Goal: Book appointment/travel/reservation

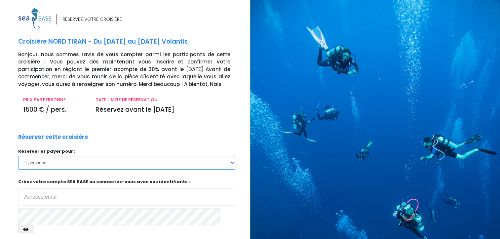
click at [232, 163] on select "1 personne 2 personnes" at bounding box center [126, 162] width 217 height 13
select select "2"
click at [18, 156] on select "1 personne 2 personnes" at bounding box center [126, 162] width 217 height 13
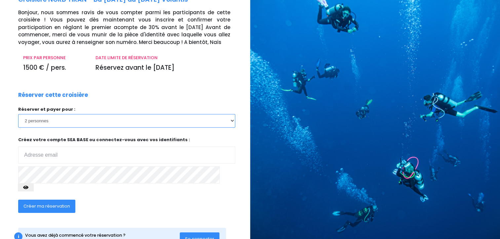
scroll to position [59, 0]
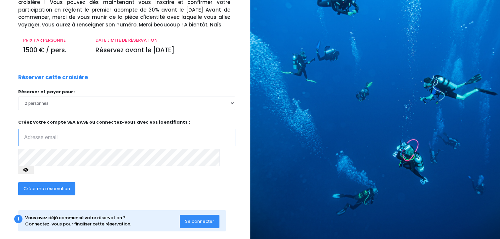
click at [46, 140] on input "email" at bounding box center [126, 137] width 217 height 17
type input "[EMAIL_ADDRESS][DOMAIN_NAME]"
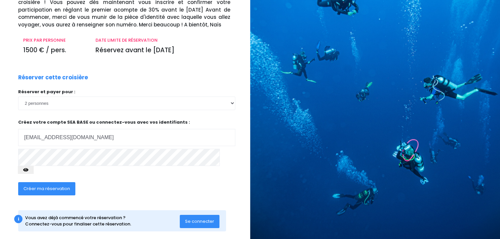
click at [50, 185] on span "Créer ma réservation" at bounding box center [46, 188] width 47 height 6
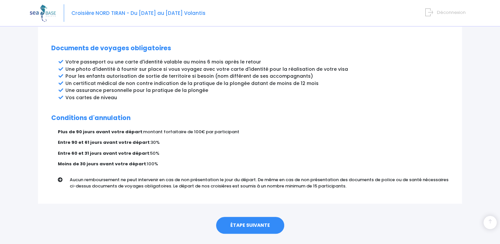
scroll to position [353, 0]
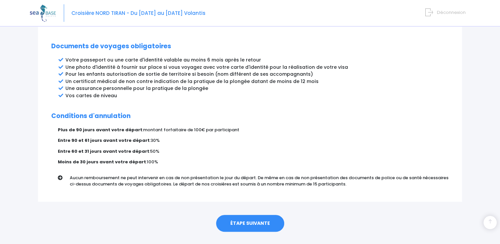
click at [250, 215] on link "ÉTAPE SUIVANTE" at bounding box center [250, 223] width 68 height 17
click at [247, 215] on link "ÉTAPE SUIVANTE" at bounding box center [250, 223] width 68 height 17
click at [255, 215] on link "ÉTAPE SUIVANTE" at bounding box center [250, 223] width 68 height 17
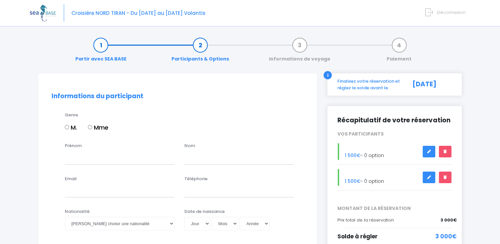
click at [65, 126] on input "M." at bounding box center [67, 127] width 4 height 4
radio input "true"
click at [80, 161] on input "Prénom" at bounding box center [120, 157] width 110 height 13
type input "SEBASTIEN"
type input "CHARDIGNY"
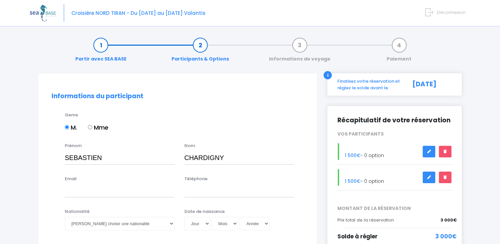
type input "chardigny@orange.fr"
type input "0671074126"
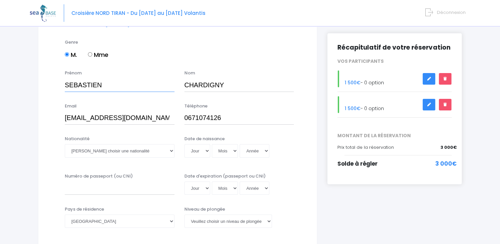
scroll to position [73, 0]
click at [139, 118] on input "chardigny@orange.fr" at bounding box center [120, 117] width 110 height 13
type input "c"
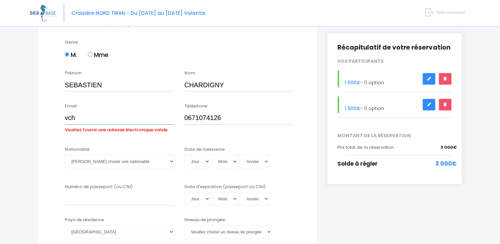
type input "[EMAIL_ADDRESS][DOMAIN_NAME]"
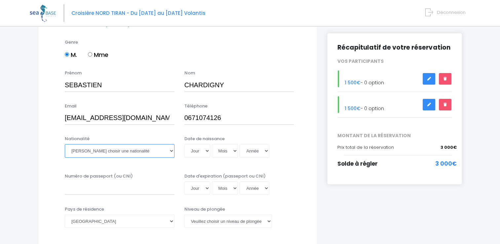
click at [164, 149] on select "Veuillez choisir une nationalité Afghane Albanaise Algerienne Allemande America…" at bounding box center [120, 150] width 110 height 13
select select "Française"
click at [65, 144] on select "Veuillez choisir une nationalité Afghane Albanaise Algerienne Allemande America…" at bounding box center [120, 150] width 110 height 13
click at [201, 149] on select "Jour 01 02 03 04 05 06 07 08 09 10 11 12 13 14 15 16 17 18 19 20 21 22 23 24 25…" at bounding box center [197, 150] width 26 height 13
select select "01"
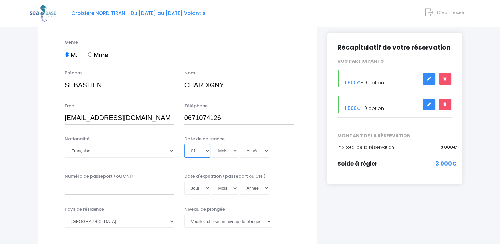
click at [184, 144] on select "Jour 01 02 03 04 05 06 07 08 09 10 11 12 13 14 15 16 17 18 19 20 21 22 23 24 25…" at bounding box center [197, 150] width 26 height 13
click at [226, 152] on select "Mois 01 02 03 04 05 06 07 08 09 10 11 12" at bounding box center [225, 150] width 26 height 13
select select "07"
click at [212, 144] on select "Mois 01 02 03 04 05 06 07 08 09 10 11 12" at bounding box center [225, 150] width 26 height 13
click at [258, 153] on select "Année 2045 2044 2043 2042 2041 2040 2039 2038 2037 2036 2035 2034 2033 2032 203…" at bounding box center [255, 150] width 30 height 13
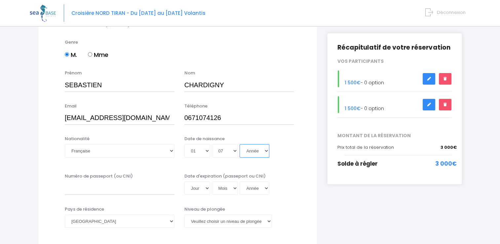
select select "1975"
click at [240, 144] on select "Année 2045 2044 2043 2042 2041 2040 2039 2038 2037 2036 2035 2034 2033 2032 203…" at bounding box center [255, 150] width 30 height 13
type input "1975-07-01"
click at [111, 178] on label "Numéro de passeport (ou CNI)" at bounding box center [99, 176] width 68 height 7
click at [111, 181] on input "Numéro de passeport (ou CNI)" at bounding box center [120, 187] width 110 height 13
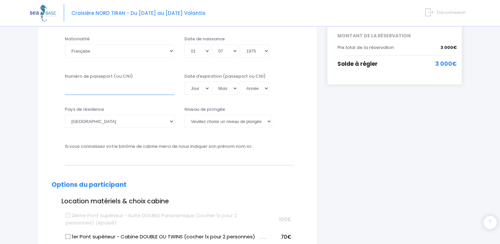
scroll to position [174, 0]
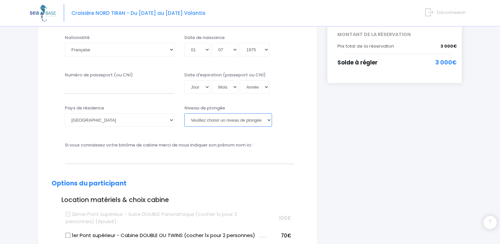
click at [236, 122] on select "Veuillez choisir un niveau de plongée Non plongeur Junior OW diver Adventure OW…" at bounding box center [228, 119] width 88 height 13
select select "PADI Advanced OW diver"
click at [184, 113] on select "Veuillez choisir un niveau de plongée Non plongeur Junior OW diver Adventure OW…" at bounding box center [228, 119] width 88 height 13
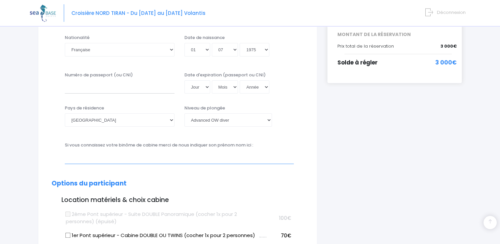
click at [118, 159] on input "text" at bounding box center [179, 156] width 229 height 13
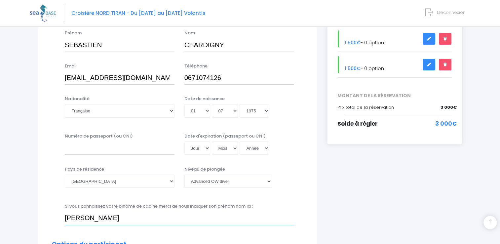
scroll to position [108, 0]
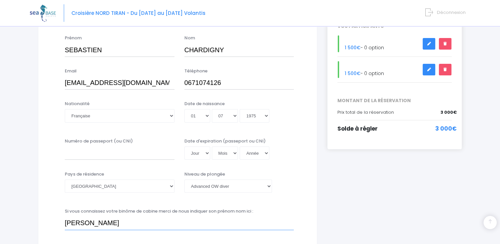
type input "chardigny veronique"
click at [84, 151] on input "Numéro de passeport (ou CNI)" at bounding box center [120, 152] width 110 height 13
type input "23HH88537"
click at [204, 155] on select "Jour 01 02 03 04 05 06 07 08 09 10 11 12 13 14 15 16 17 18 19 20 21 22 23 24 25…" at bounding box center [197, 152] width 26 height 13
select select "19"
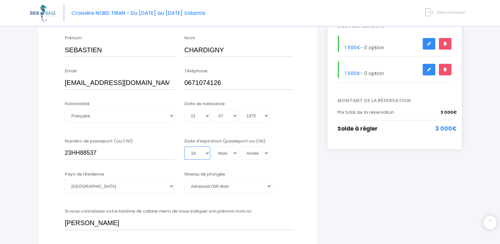
click at [184, 146] on select "Jour 01 02 03 04 05 06 07 08 09 10 11 12 13 14 15 16 17 18 19 20 21 22 23 24 25…" at bounding box center [197, 152] width 26 height 13
click at [224, 154] on select "Mois 01 02 03 04 05 06 07 08 09 10 11 12" at bounding box center [225, 152] width 26 height 13
select select "07"
click at [212, 146] on select "Mois 01 02 03 04 05 06 07 08 09 10 11 12" at bounding box center [225, 152] width 26 height 13
click at [256, 152] on select "Année 2045 2044 2043 2042 2041 2040 2039 2038 2037 2036 2035 2034 2033 2032 203…" at bounding box center [255, 152] width 30 height 13
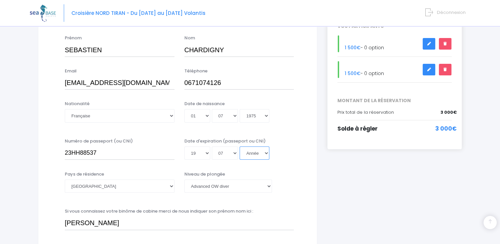
select select "2033"
click at [240, 146] on select "Année 2045 2044 2043 2042 2041 2040 2039 2038 2037 2036 2035 2034 2033 2032 203…" at bounding box center [255, 152] width 30 height 13
type input "2033-07-19"
click at [287, 119] on div "Jour 01 02 03 04 05 06 07 08 09 10 11 12 13 14 15 16 17 18 19 20 21 22 23 24 25…" at bounding box center [239, 115] width 110 height 13
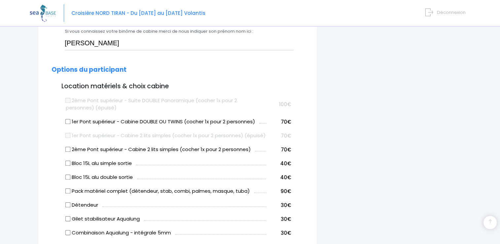
scroll to position [289, 0]
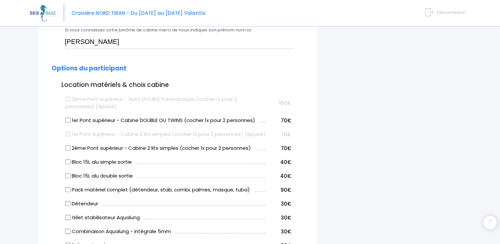
click at [67, 121] on input "1er Pont supérieur - Cabine DOUBLE OU TWINS (cocher 1x pour 2 personnes)" at bounding box center [67, 120] width 5 height 5
checkbox input "true"
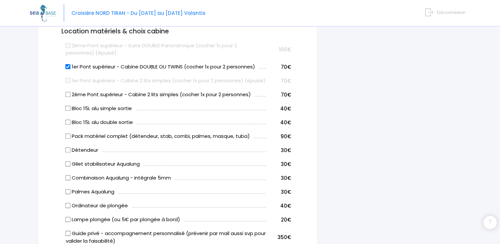
scroll to position [344, 0]
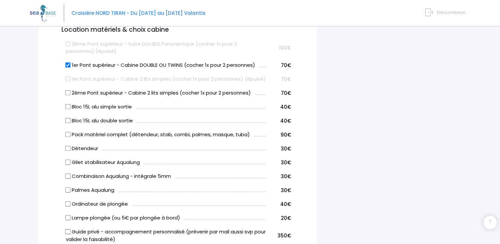
click at [67, 96] on input "2ème Pont supérieur - Cabine 2 lits simples (cocher 1x pour 2 personnes)" at bounding box center [67, 92] width 5 height 5
checkbox input "true"
click at [68, 66] on input "1er Pont supérieur - Cabine DOUBLE OU TWINS (cocher 1x pour 2 personnes)" at bounding box center [67, 64] width 5 height 5
checkbox input "false"
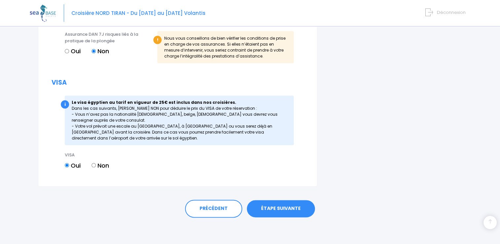
scroll to position [774, 0]
click at [286, 210] on link "ÉTAPE SUIVANTE" at bounding box center [281, 208] width 68 height 17
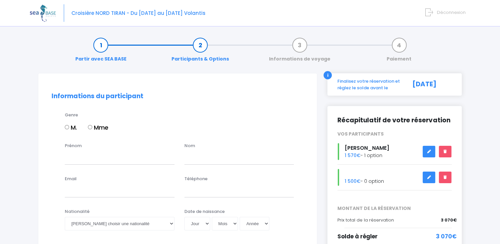
click at [92, 128] on input "Mme" at bounding box center [90, 127] width 4 height 4
radio input "true"
click at [83, 159] on input "Prénom" at bounding box center [120, 157] width 110 height 13
type input "veronique"
type input "chardigny"
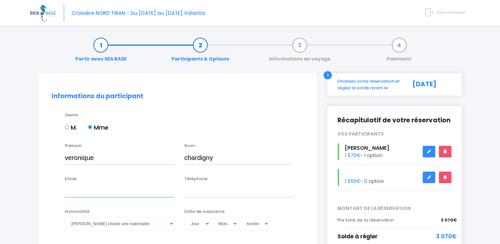
type input "[EMAIL_ADDRESS][DOMAIN_NAME]"
type input "0676977619"
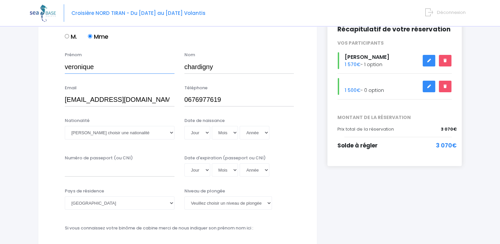
scroll to position [91, 0]
click at [89, 134] on select "Veuillez choisir une nationalité Afghane Albanaise Algerienne Allemande America…" at bounding box center [120, 132] width 110 height 13
select select "Française"
click at [65, 126] on select "Veuillez choisir une nationalité Afghane Albanaise Algerienne Allemande America…" at bounding box center [120, 132] width 110 height 13
click at [202, 135] on select "Jour 01 02 03 04 05 06 07 08 09 10 11 12 13 14 15 16 17 18 19 20 21 22 23 24 25…" at bounding box center [197, 132] width 26 height 13
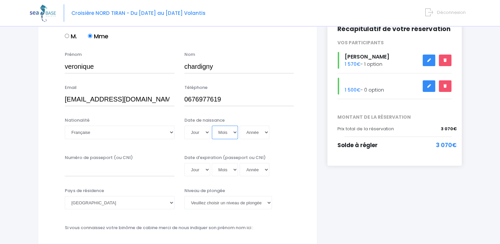
click at [223, 136] on select "Mois 01 02 03 04 05 06 07 08 09 10 11 12" at bounding box center [225, 132] width 26 height 13
select select "08"
click at [212, 126] on select "Mois 01 02 03 04 05 06 07 08 09 10 11 12" at bounding box center [225, 132] width 26 height 13
click at [197, 133] on select "Jour 01 02 03 04 05 06 07 08 09 10 11 12 13 14 15 16 17 18 19 20 21 22 23 24 25…" at bounding box center [197, 132] width 26 height 13
select select "18"
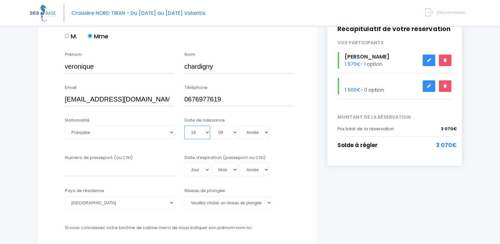
click at [184, 126] on select "Jour 01 02 03 04 05 06 07 08 09 10 11 12 13 14 15 16 17 18 19 20 21 22 23 24 25…" at bounding box center [197, 132] width 26 height 13
click at [260, 133] on select "Année 2045 2044 2043 2042 2041 2040 2039 2038 2037 2036 2035 2034 2033 2032 203…" at bounding box center [255, 132] width 30 height 13
select select "1974"
click at [240, 126] on select "Année 2045 2044 2043 2042 2041 2040 2039 2038 2037 2036 2035 2034 2033 2032 203…" at bounding box center [255, 132] width 30 height 13
type input "1974-08-18"
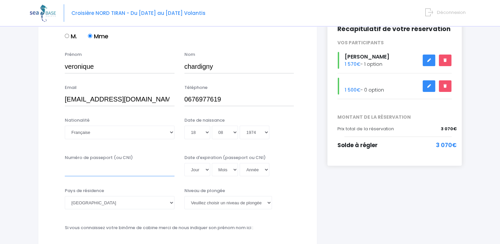
click at [104, 168] on input "Numéro de passeport (ou CNI)" at bounding box center [120, 169] width 110 height 13
type input "23AD20600"
click at [198, 173] on select "Jour 01 02 03 04 05 06 07 08 09 10 11 12 13 14 15 16 17 18 19 20 21 22 23 24 25…" at bounding box center [197, 169] width 26 height 13
select select "11"
click at [184, 163] on select "Jour 01 02 03 04 05 06 07 08 09 10 11 12 13 14 15 16 17 18 19 20 21 22 23 24 25…" at bounding box center [197, 169] width 26 height 13
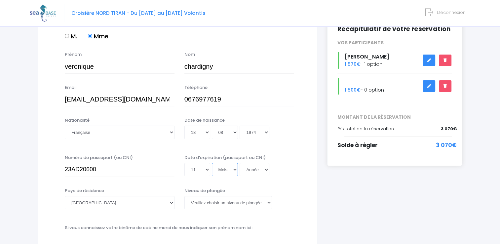
click at [217, 167] on select "Mois 01 02 03 04 05 06 07 08 09 10 11 12" at bounding box center [225, 169] width 26 height 13
select select "01"
click at [212, 163] on select "Mois 01 02 03 04 05 06 07 08 09 10 11 12" at bounding box center [225, 169] width 26 height 13
click at [250, 170] on select "Année 2045 2044 2043 2042 2041 2040 2039 2038 2037 2036 2035 2034 2033 2032 203…" at bounding box center [255, 169] width 30 height 13
select select "2033"
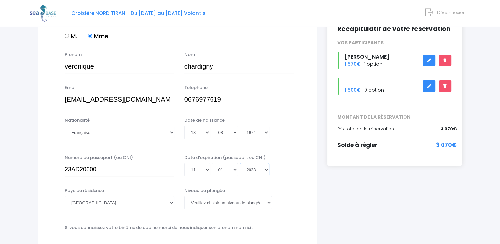
click at [240, 163] on select "Année 2045 2044 2043 2042 2041 2040 2039 2038 2037 2036 2035 2034 2033 2032 203…" at bounding box center [255, 169] width 30 height 13
type input "2033-01-11"
click at [297, 146] on div "Nationalité Veuillez choisir une nationalité Afghane Albanaise Algerienne Allem…" at bounding box center [178, 132] width 262 height 30
click at [257, 204] on select "Veuillez choisir un niveau de plongée Non plongeur Junior OW diver Adventure OW…" at bounding box center [228, 202] width 88 height 13
select select "PADI Advanced OW diver"
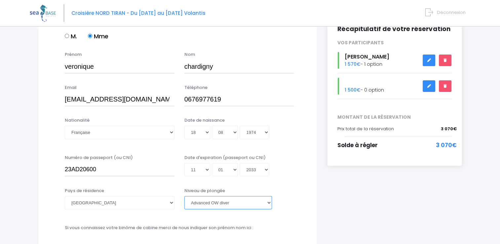
click at [184, 196] on select "Veuillez choisir un niveau de plongée Non plongeur Junior OW diver Adventure OW…" at bounding box center [228, 202] width 88 height 13
click at [297, 144] on div "Nationalité Veuillez choisir une nationalité Afghane Albanaise Algerienne Allem…" at bounding box center [178, 132] width 262 height 30
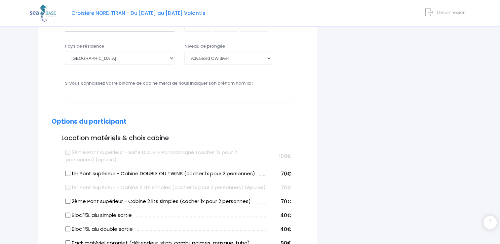
scroll to position [241, 0]
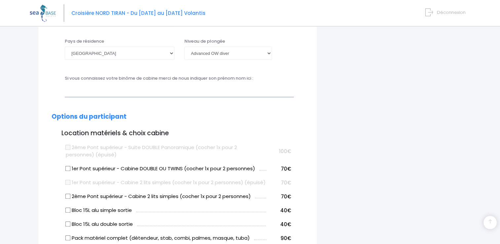
click at [113, 93] on input "text" at bounding box center [179, 90] width 229 height 13
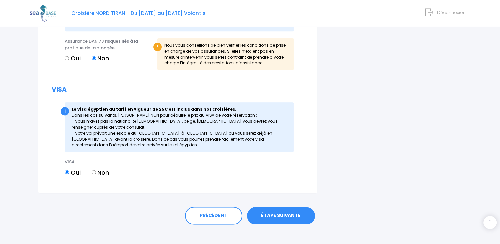
scroll to position [764, 0]
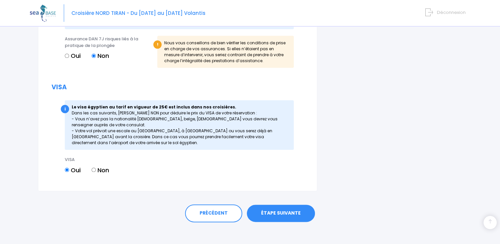
type input "chardigny sebastien"
click at [279, 222] on link "ÉTAPE SUIVANTE" at bounding box center [281, 213] width 68 height 17
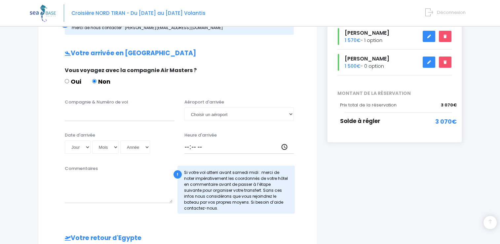
scroll to position [120, 0]
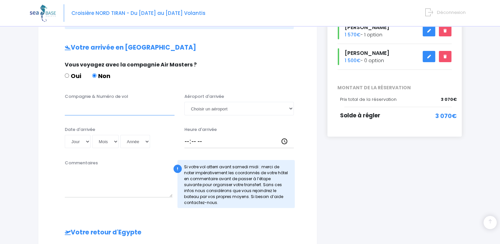
click at [99, 111] on input "Compagnie & Numéro de vol" at bounding box center [120, 108] width 110 height 13
type input "easyjet"
click at [224, 108] on select "Choisir un aéroport Hurghada Marsa Alam" at bounding box center [239, 108] width 110 height 13
select select "Hurghada"
click at [184, 102] on select "Choisir un aéroport Hurghada Marsa Alam" at bounding box center [239, 108] width 110 height 13
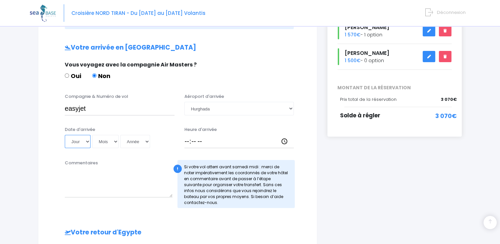
click at [76, 140] on select "Jour 01 02 03 04 05 06 07 08 09 10 11 12 13 14 15 16 17 18 19 20 21 22 23 24 25…" at bounding box center [78, 141] width 26 height 13
select select "04"
click at [65, 135] on select "Jour 01 02 03 04 05 06 07 08 09 10 11 12 13 14 15 16 17 18 19 20 21 22 23 24 25…" at bounding box center [78, 141] width 26 height 13
click at [106, 141] on select "Mois 01 02 03 04 05 06 07 08 09 10 11 12" at bounding box center [105, 141] width 26 height 13
select select "11"
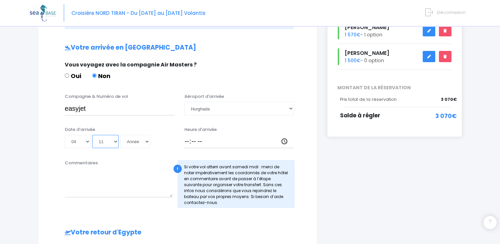
click at [92, 135] on select "Mois 01 02 03 04 05 06 07 08 09 10 11 12" at bounding box center [105, 141] width 26 height 13
click at [137, 144] on select "Année 2045 2044 2043 2042 2041 2040 2039 2038 2037 2036 2035 2034 2033 2032 203…" at bounding box center [135, 141] width 30 height 13
select select "2025"
click at [120, 135] on select "Année 2045 2044 2043 2042 2041 2040 2039 2038 2037 2036 2035 2034 2033 2032 203…" at bounding box center [135, 141] width 30 height 13
type input "2025-11-04"
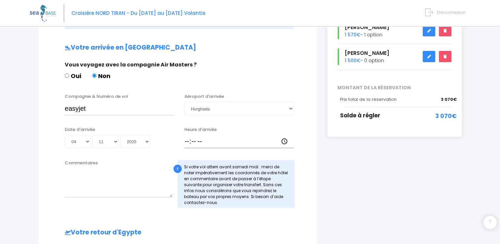
click at [187, 141] on input "Heure d'arrivée" at bounding box center [239, 141] width 110 height 13
type input "17:15"
click at [123, 183] on textarea "Commentaires" at bounding box center [119, 182] width 108 height 29
click at [103, 191] on textarea "Commentaires" at bounding box center [119, 182] width 108 height 29
click at [50, 192] on div "Commentaires vol direct en provenance de nantes ! Si votre vol atterri avant sa…" at bounding box center [178, 186] width 262 height 53
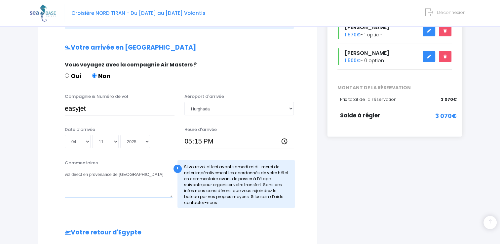
click at [120, 174] on textarea "vol direct en provenance de nantes" at bounding box center [119, 182] width 108 height 29
type textarea "vol direct en provenance de Nantes"
click at [205, 222] on div "Votre arrivée en Egypte Vous voyagez avec la compagnie Air Masters ? Oui Non Co…" at bounding box center [178, 218] width 252 height 349
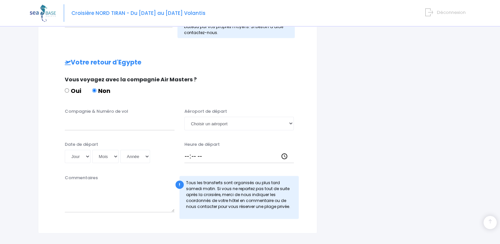
scroll to position [291, 0]
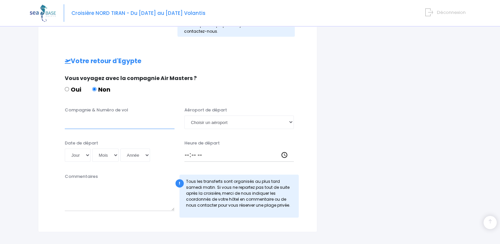
click at [120, 121] on input "Compagnie & Numéro de vol" at bounding box center [120, 121] width 110 height 13
type input "easyjet"
click at [80, 153] on select "Jour 01 02 03 04 05 06 07 08 09 10 11 12 13 14 15 16 17 18 19 20 21 22 23 24 25…" at bounding box center [78, 154] width 26 height 13
select select "11"
click at [65, 148] on select "Jour 01 02 03 04 05 06 07 08 09 10 11 12 13 14 15 16 17 18 19 20 21 22 23 24 25…" at bounding box center [78, 154] width 26 height 13
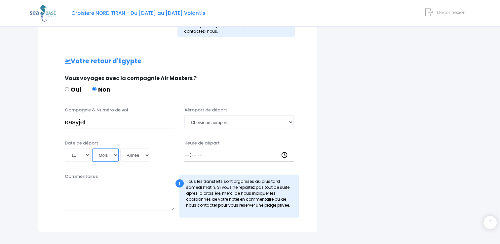
click at [108, 156] on select "Mois 01 02 03 04 05 06 07 08 09 10 11 12" at bounding box center [105, 154] width 26 height 13
select select "10"
click at [92, 148] on select "Mois 01 02 03 04 05 06 07 08 09 10 11 12" at bounding box center [105, 154] width 26 height 13
click at [137, 152] on select "Année 2045 2044 2043 2042 2041 2040 2039 2038 2037 2036 2035 2034 2033 2032 203…" at bounding box center [135, 154] width 30 height 13
select select "2025"
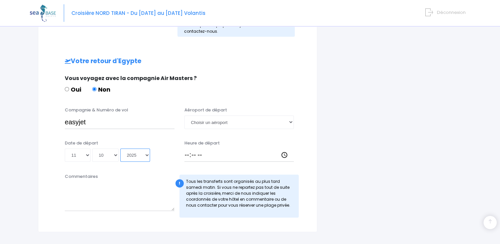
click at [120, 148] on select "Année 2045 2044 2043 2042 2041 2040 2039 2038 2037 2036 2035 2034 2033 2032 203…" at bounding box center [135, 154] width 30 height 13
type input "2025-10-11"
click at [218, 122] on select "Choisir un aéroport Hurghada Marsa Alam" at bounding box center [239, 121] width 110 height 13
select select "Hurghada"
click at [184, 115] on select "Choisir un aéroport Hurghada Marsa Alam" at bounding box center [239, 121] width 110 height 13
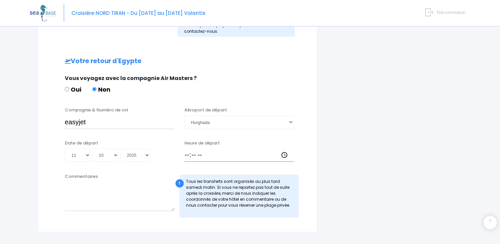
click at [184, 155] on input "Heure de départ" at bounding box center [239, 154] width 110 height 13
type input "18:00"
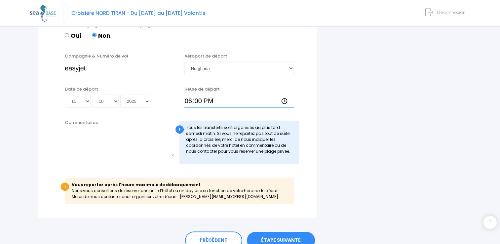
scroll to position [346, 0]
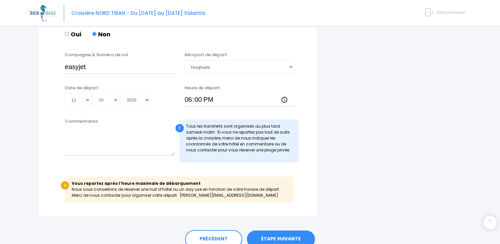
click at [134, 160] on div "Commentaires" at bounding box center [120, 140] width 120 height 44
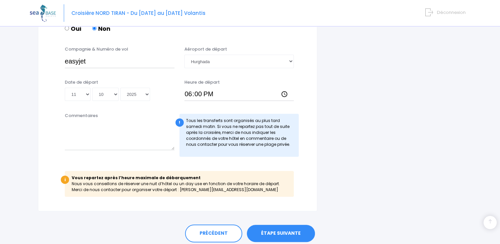
scroll to position [356, 0]
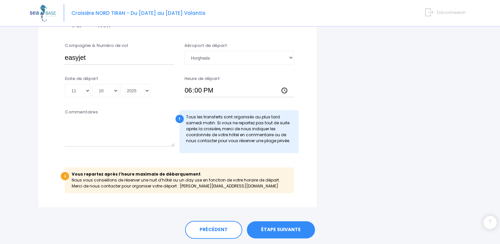
click at [286, 227] on link "ÉTAPE SUIVANTE" at bounding box center [281, 229] width 68 height 17
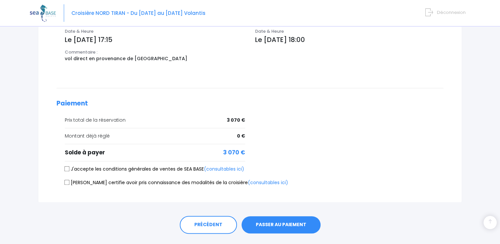
scroll to position [268, 0]
click at [66, 168] on input "J'accepte les conditions générales de ventes de SEA BASE (consultables ici)" at bounding box center [66, 168] width 5 height 5
checkbox input "true"
click at [66, 183] on label "[PERSON_NAME] certifie avoir pris connaissance des modalités de la croisière (c…" at bounding box center [176, 182] width 223 height 7
click at [66, 183] on input "[PERSON_NAME] certifie avoir pris connaissance des modalités de la croisière (c…" at bounding box center [66, 181] width 5 height 5
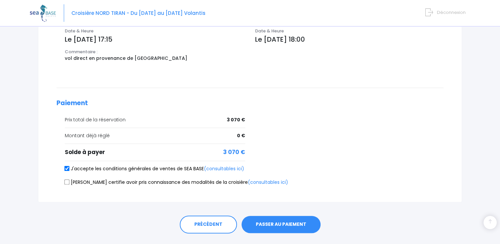
checkbox input "true"
click at [281, 229] on button "PASSER AU PAIEMENT" at bounding box center [281, 224] width 79 height 17
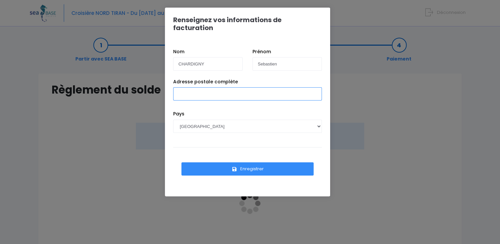
click at [204, 87] on input "Adresse postale complète" at bounding box center [247, 93] width 149 height 13
type input "12 Impasse de Bochocho, Plougoumelen (56400)"
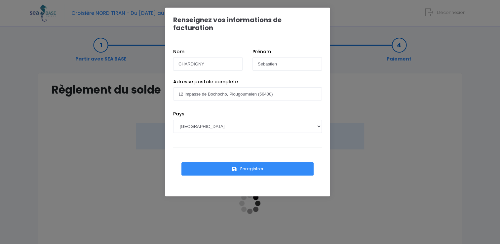
click at [252, 162] on button "Enregistrer" at bounding box center [247, 168] width 132 height 13
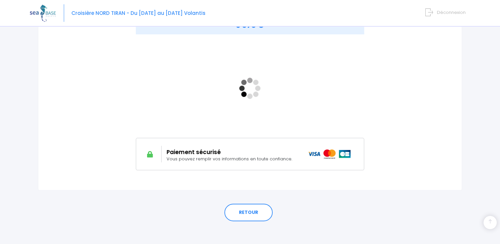
scroll to position [118, 0]
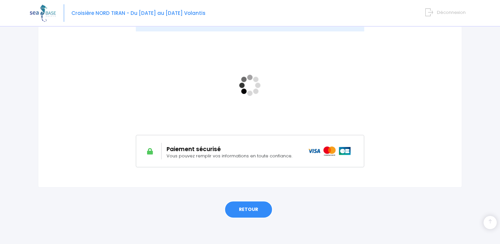
click at [264, 205] on link "RETOUR" at bounding box center [248, 210] width 48 height 18
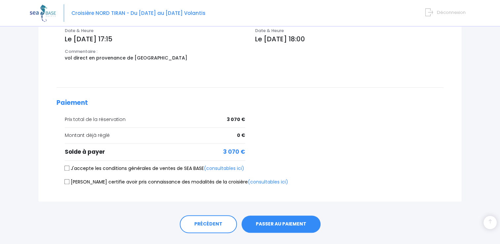
scroll to position [282, 0]
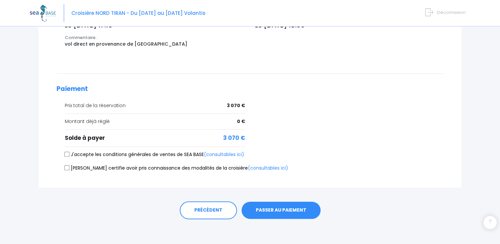
click at [66, 152] on input "J'accepte les conditions générales de ventes de SEA BASE (consultables ici)" at bounding box center [66, 154] width 5 height 5
checkbox input "true"
click at [66, 172] on div "[PERSON_NAME] certifie avoir pris connaissance des modalités de la croisière (c…" at bounding box center [250, 169] width 387 height 9
click at [67, 167] on input "[PERSON_NAME] certifie avoir pris connaissance des modalités de la croisière (c…" at bounding box center [66, 167] width 5 height 5
checkbox input "true"
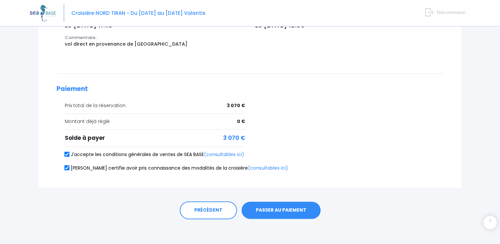
click at [292, 209] on button "PASSER AU PAIEMENT" at bounding box center [281, 210] width 79 height 17
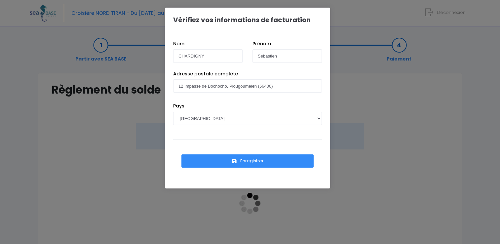
click at [248, 160] on button "Enregistrer" at bounding box center [247, 160] width 132 height 13
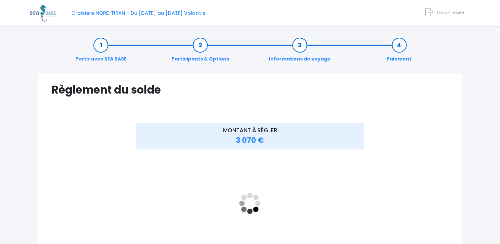
click at [114, 208] on div at bounding box center [85, 204] width 66 height 162
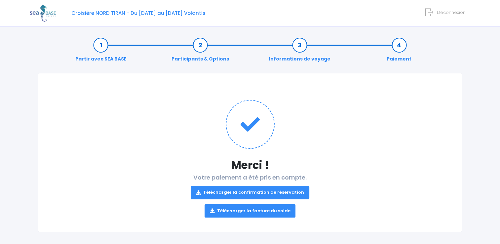
click at [291, 190] on link "Télécharger la confirmation de réservation" at bounding box center [250, 192] width 119 height 13
click at [279, 210] on link "Télécharger la facture du solde" at bounding box center [250, 210] width 91 height 13
